Goal: Information Seeking & Learning: Learn about a topic

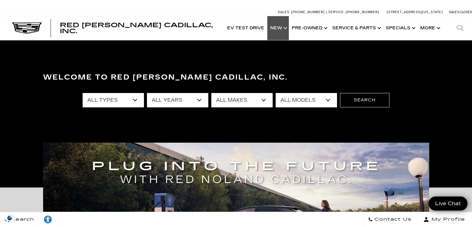
click at [276, 28] on link "Show New" at bounding box center [278, 28] width 22 height 24
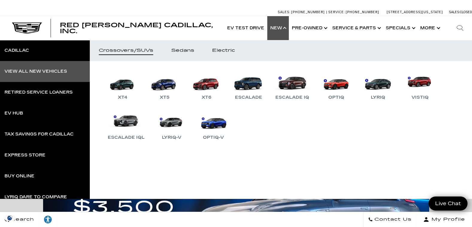
click at [27, 71] on div "View All New Vehicles" at bounding box center [35, 71] width 63 height 4
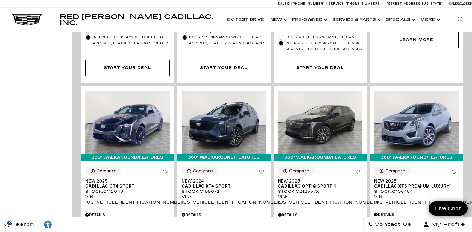
scroll to position [958, 0]
